Goal: Information Seeking & Learning: Learn about a topic

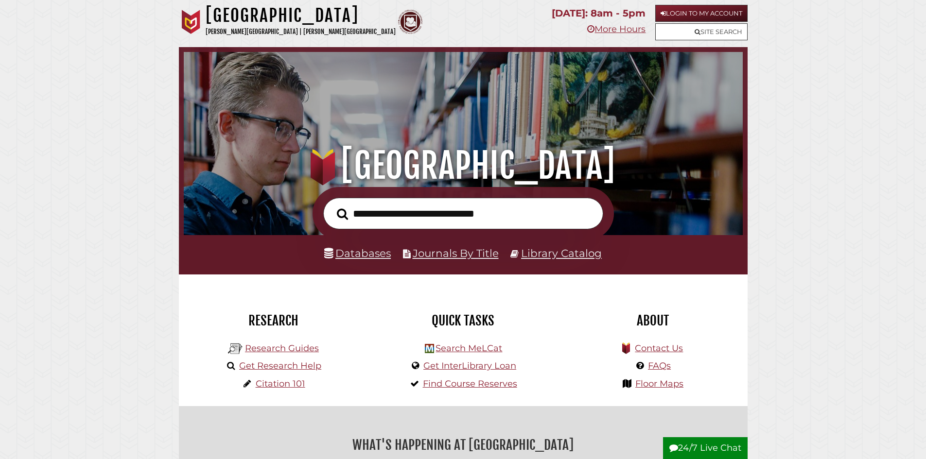
scroll to position [185, 554]
click at [361, 251] on link "Databases" at bounding box center [357, 253] width 67 height 13
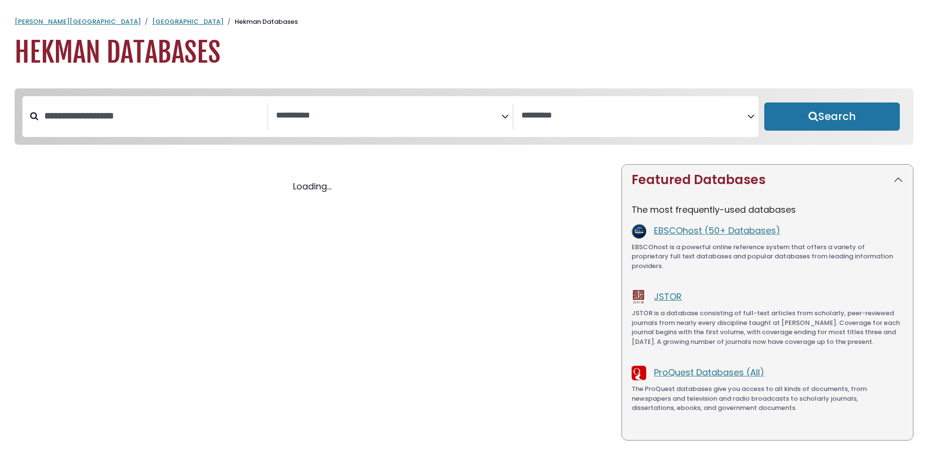
select select "Database Subject Filter"
select select "Database Vendors Filter"
select select "Database Subject Filter"
select select "Database Vendors Filter"
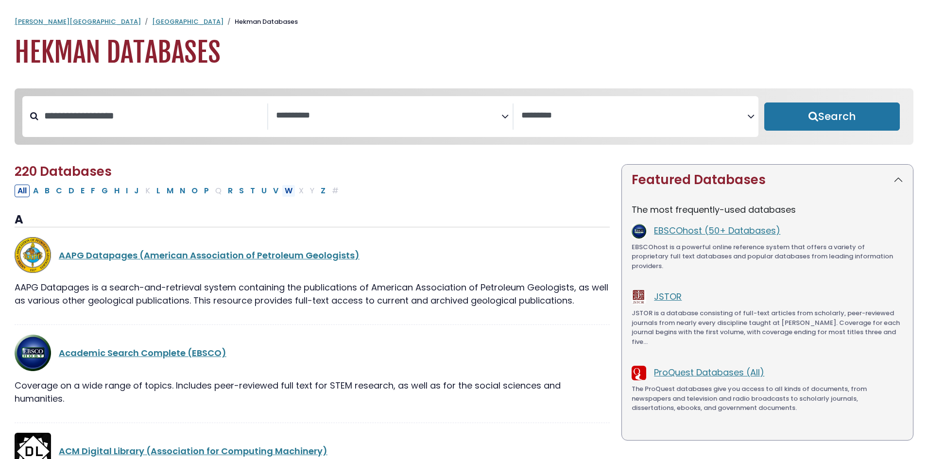
click at [286, 191] on button "W" at bounding box center [289, 191] width 14 height 13
select select "Database Subject Filter"
select select "Database Vendors Filter"
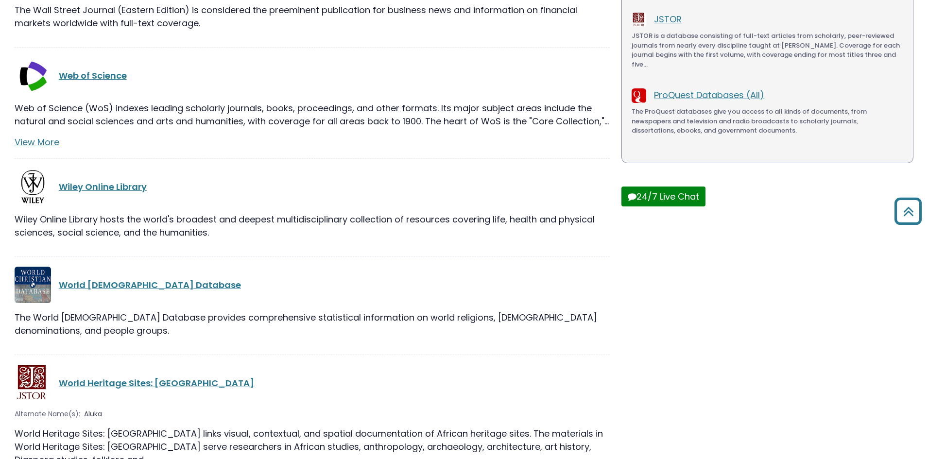
scroll to position [486, 0]
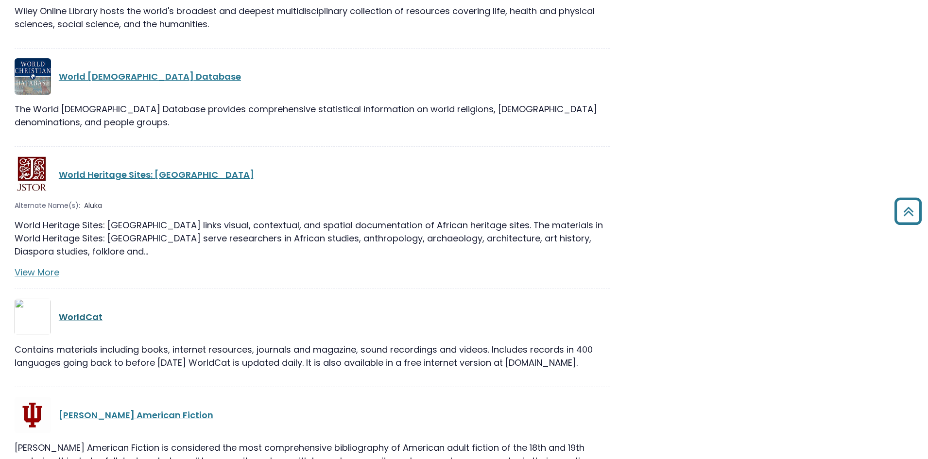
click at [68, 311] on link "WorldCat" at bounding box center [81, 317] width 44 height 12
